Goal: Information Seeking & Learning: Understand process/instructions

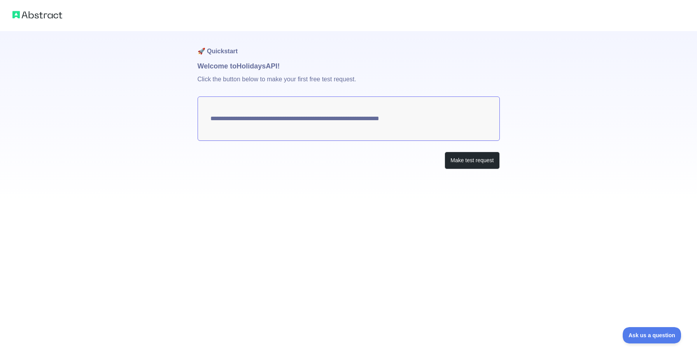
click at [386, 132] on textarea "**********" at bounding box center [349, 118] width 302 height 44
click at [346, 121] on textarea "**********" at bounding box center [349, 118] width 302 height 44
click at [470, 160] on button "Make test request" at bounding box center [472, 161] width 55 height 18
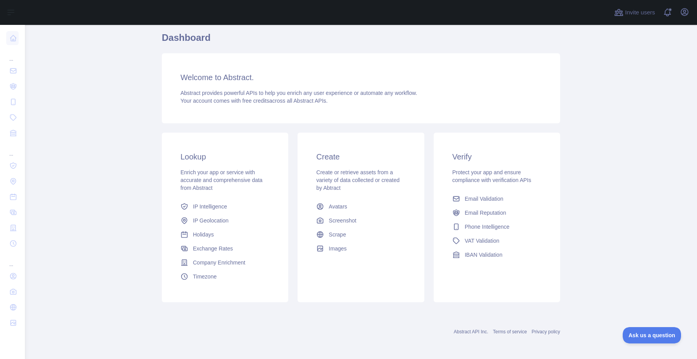
scroll to position [28, 0]
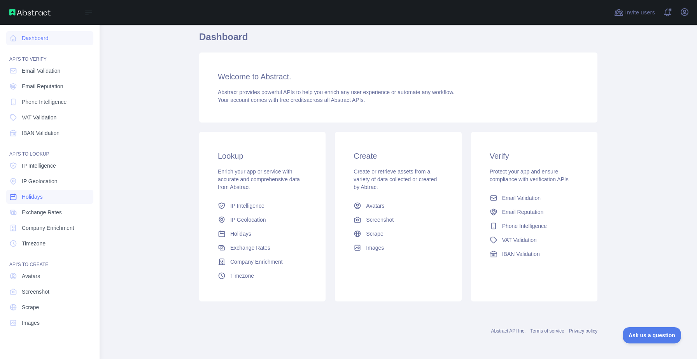
click at [33, 200] on span "Holidays" at bounding box center [32, 197] width 21 height 8
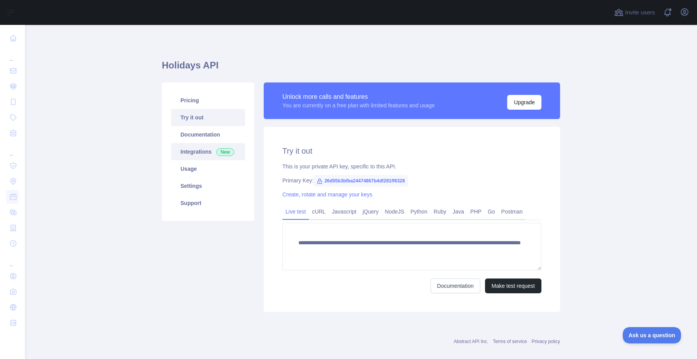
click at [206, 154] on link "Integrations New" at bounding box center [208, 151] width 74 height 17
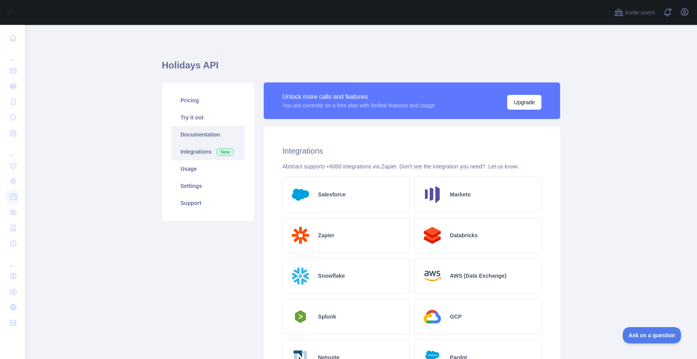
click at [205, 138] on link "Documentation" at bounding box center [208, 134] width 74 height 17
click at [188, 165] on link "Usage" at bounding box center [208, 168] width 74 height 17
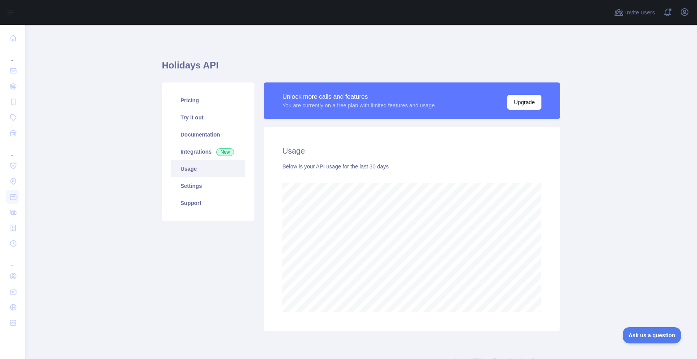
scroll to position [334, 672]
click at [193, 185] on link "Settings" at bounding box center [208, 185] width 74 height 17
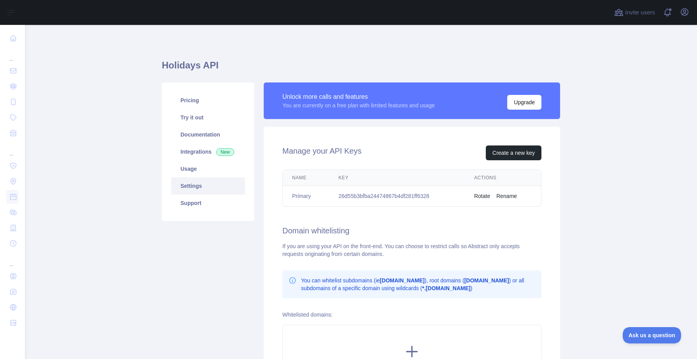
click at [409, 194] on td "26d55b3bfba24474867b4df281ff6328" at bounding box center [397, 196] width 136 height 21
copy td "26d55b3bfba24474867b4df281ff6328"
